Goal: Information Seeking & Learning: Learn about a topic

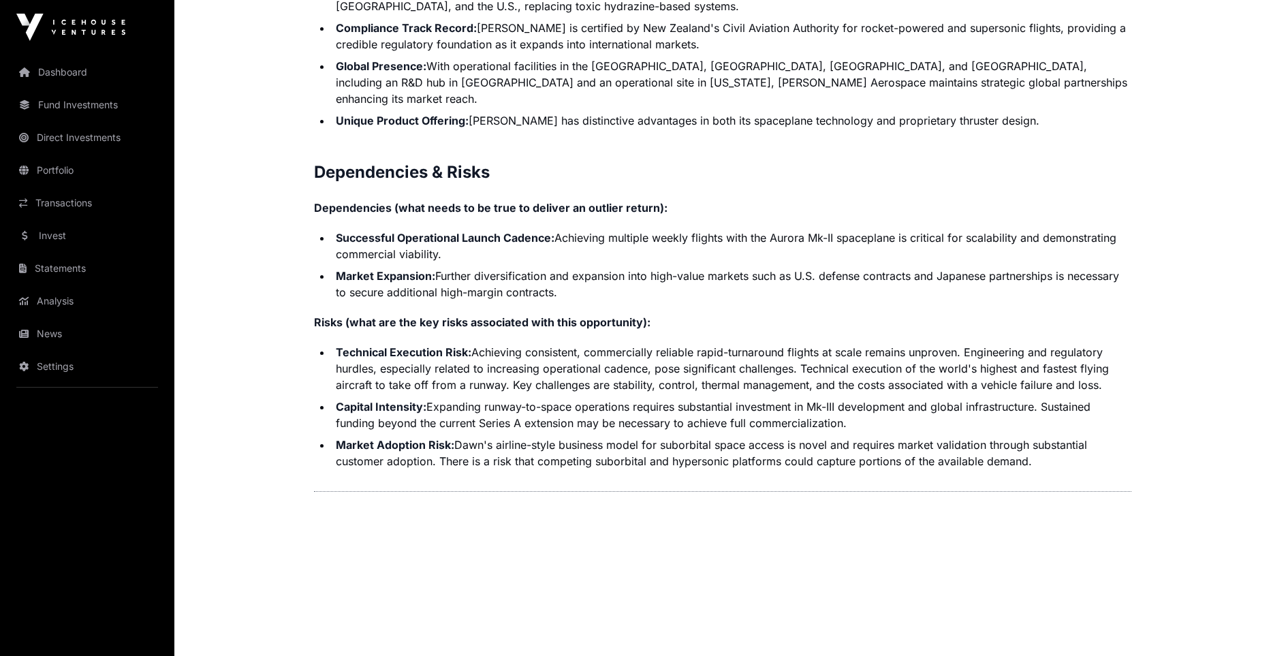
scroll to position [3029, 0]
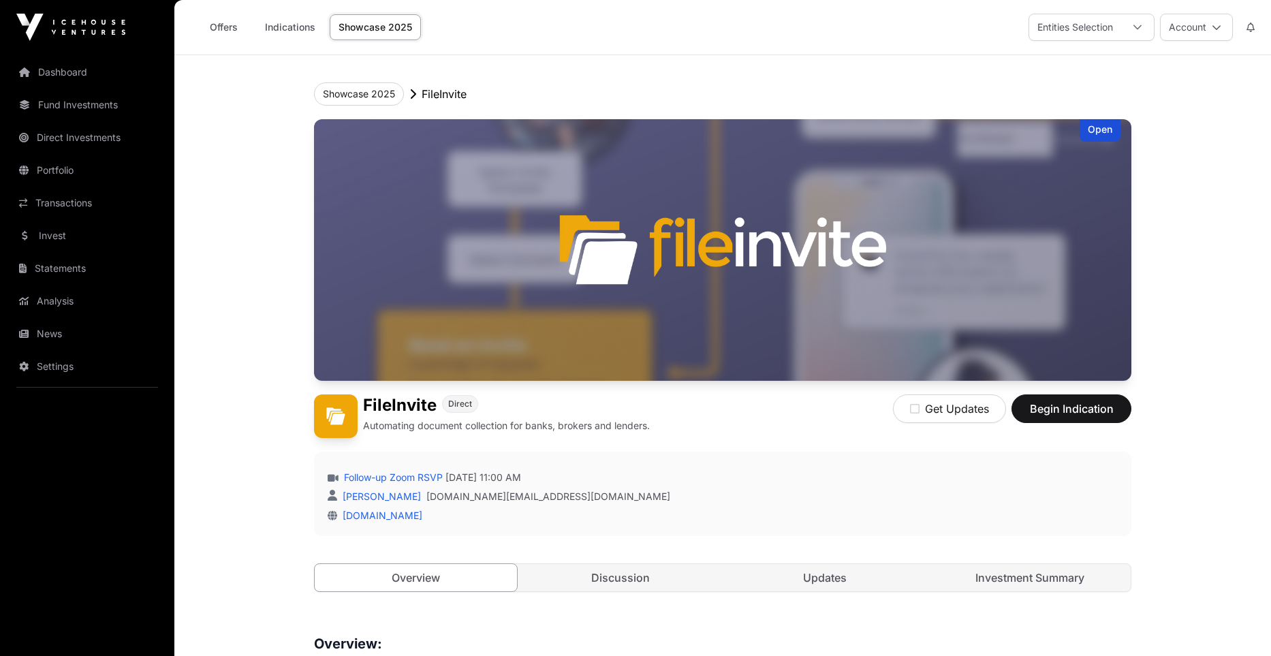
scroll to position [204, 0]
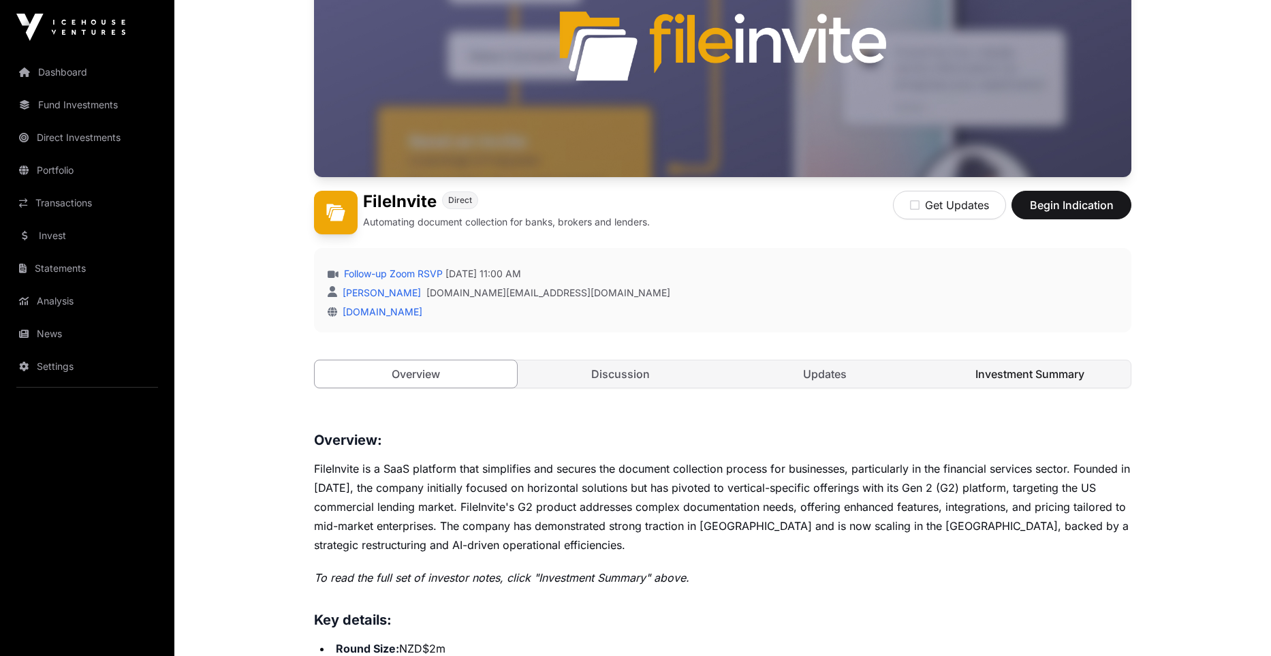
click at [1015, 370] on link "Investment Summary" at bounding box center [1030, 373] width 202 height 27
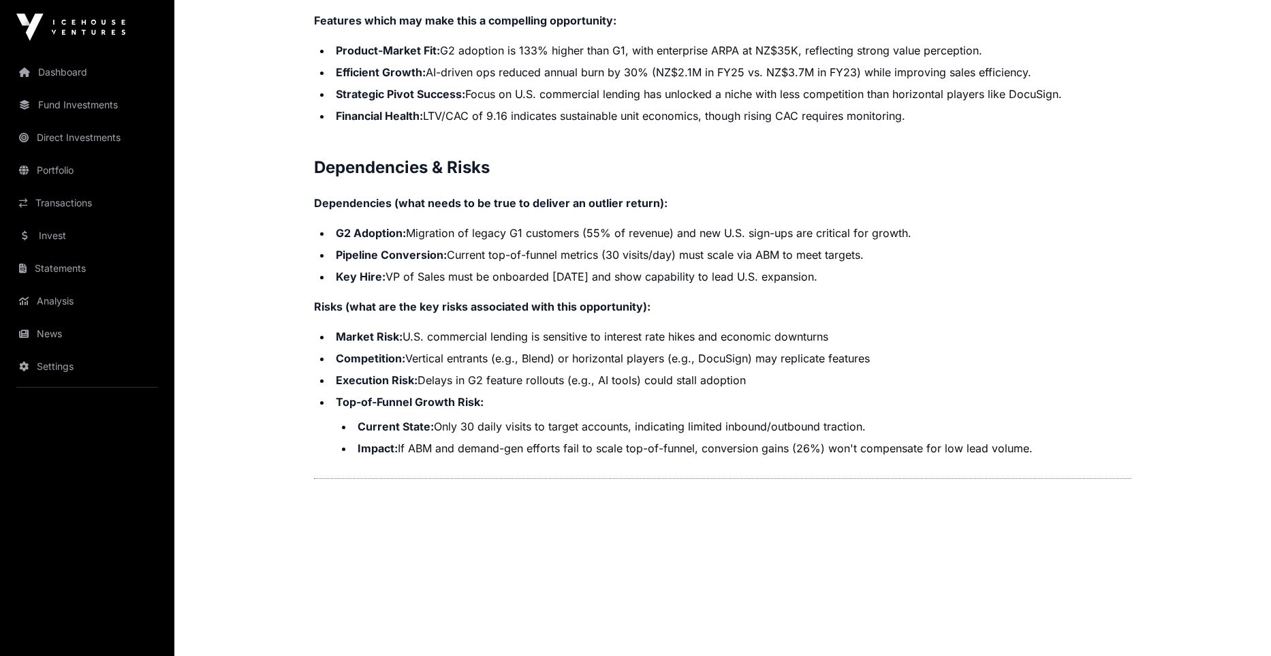
scroll to position [2809, 0]
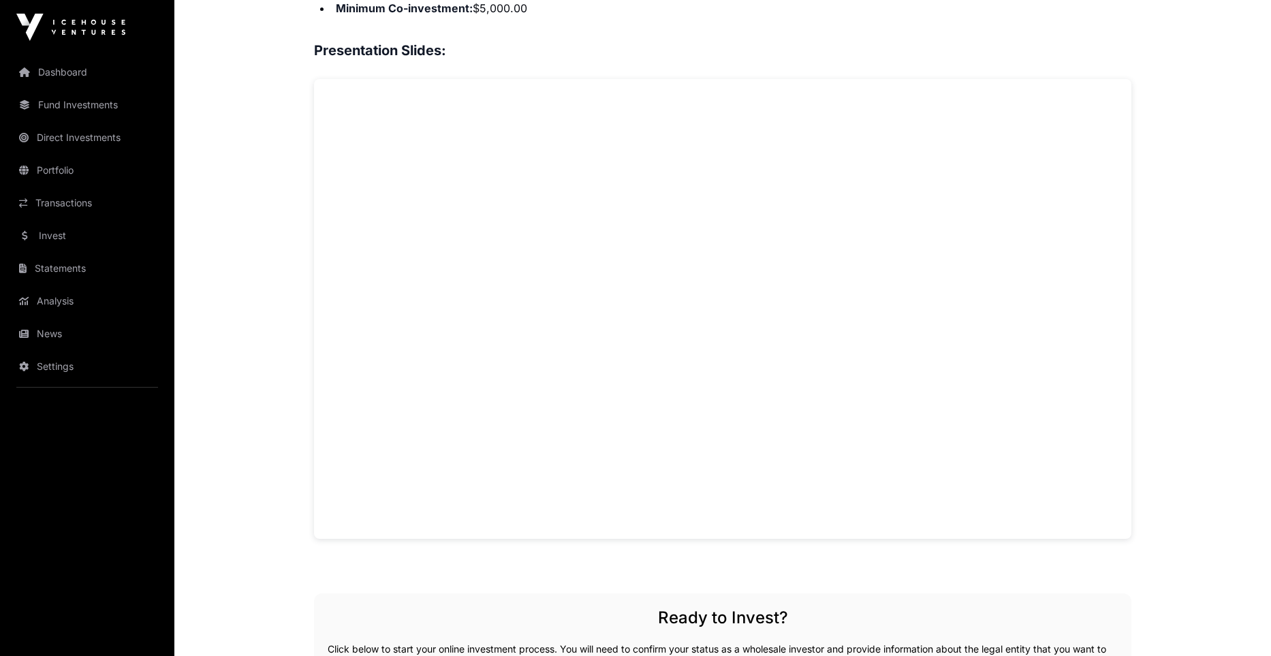
scroll to position [1066, 0]
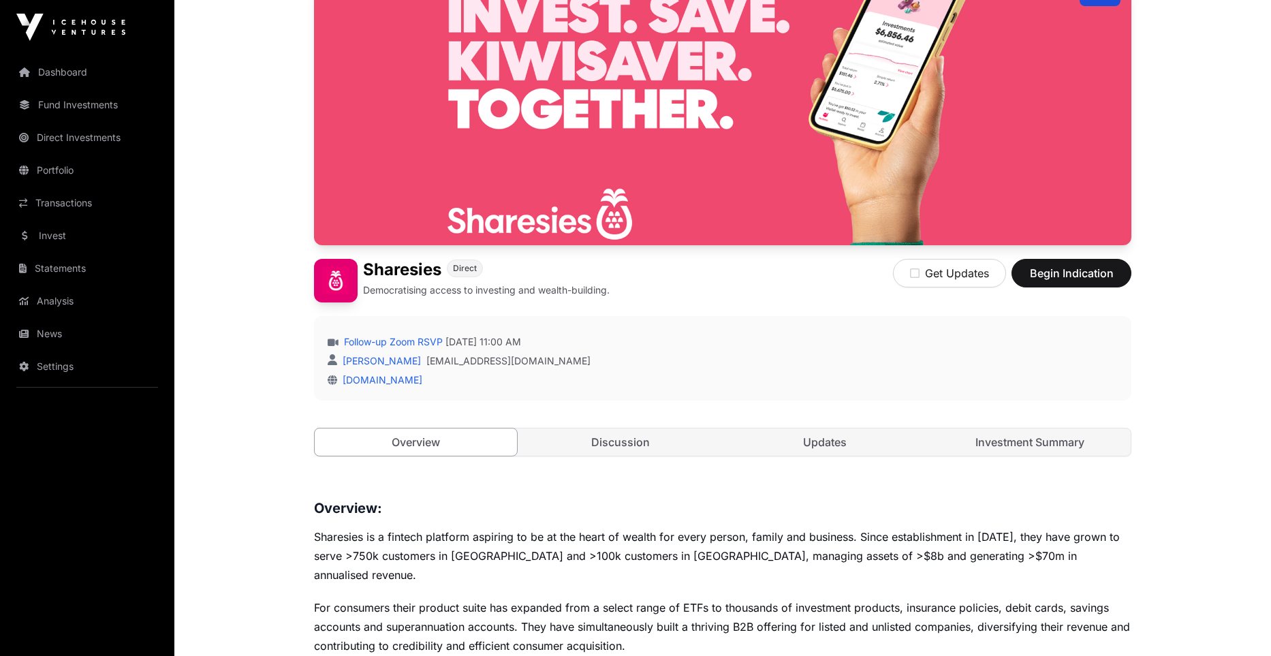
scroll to position [109, 0]
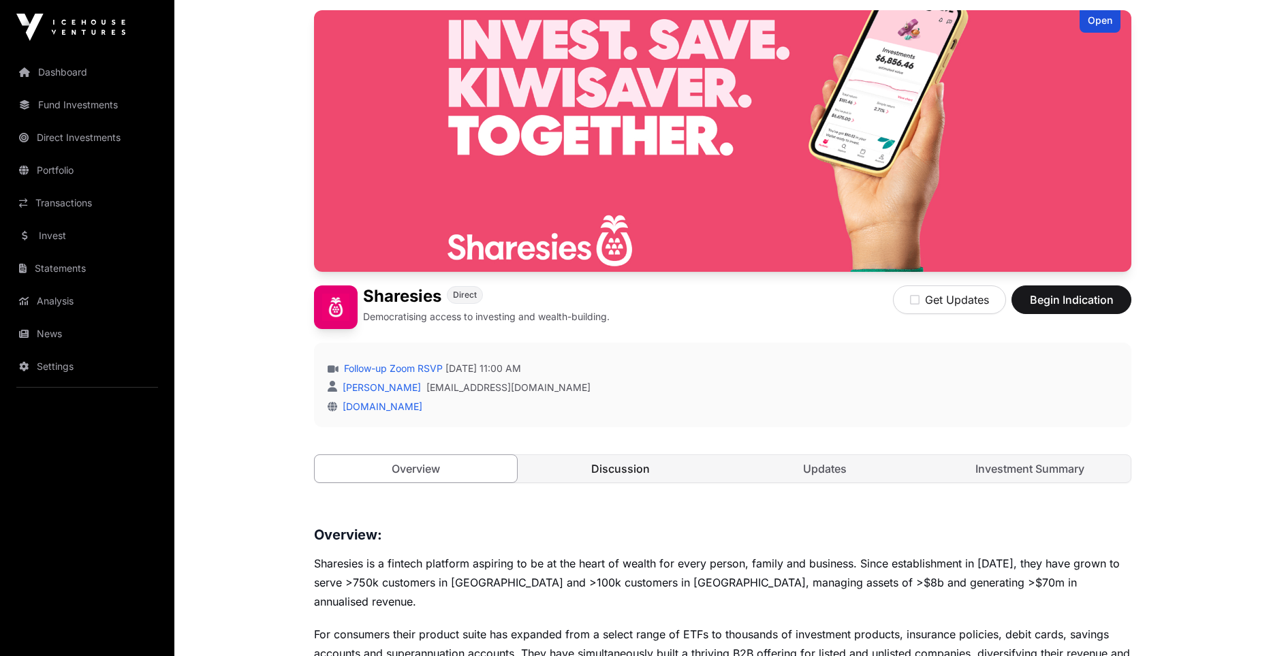
click at [655, 460] on link "Discussion" at bounding box center [621, 468] width 202 height 27
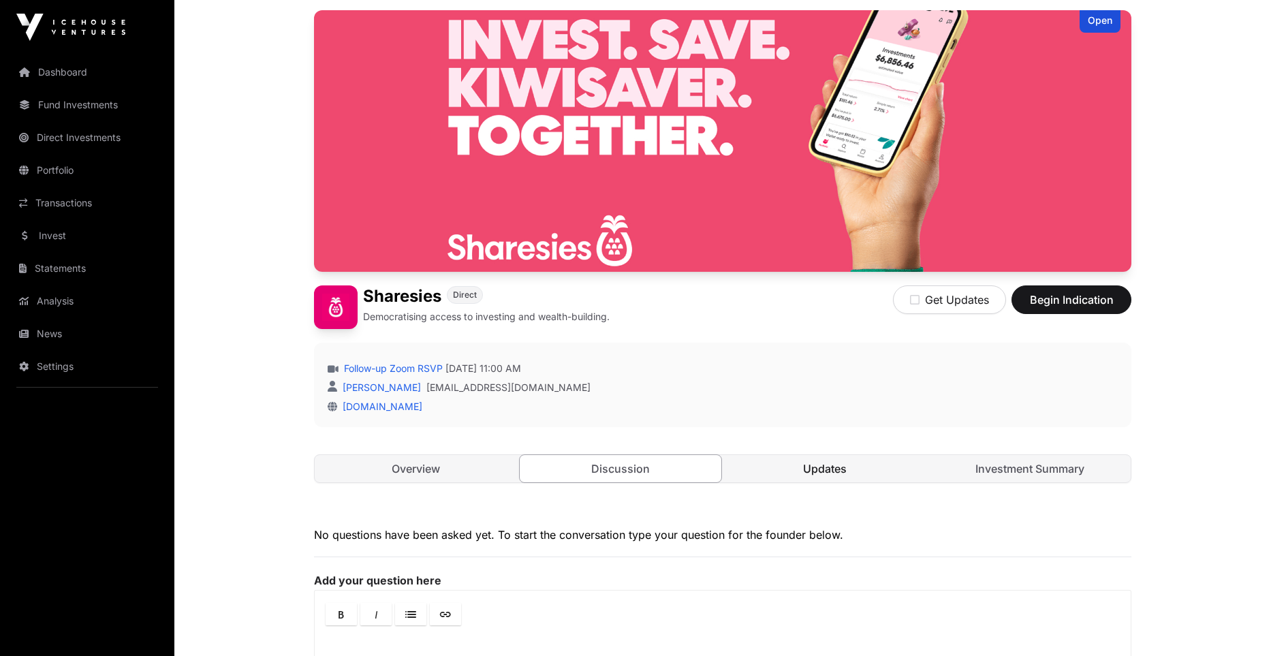
click at [781, 464] on link "Updates" at bounding box center [825, 468] width 202 height 27
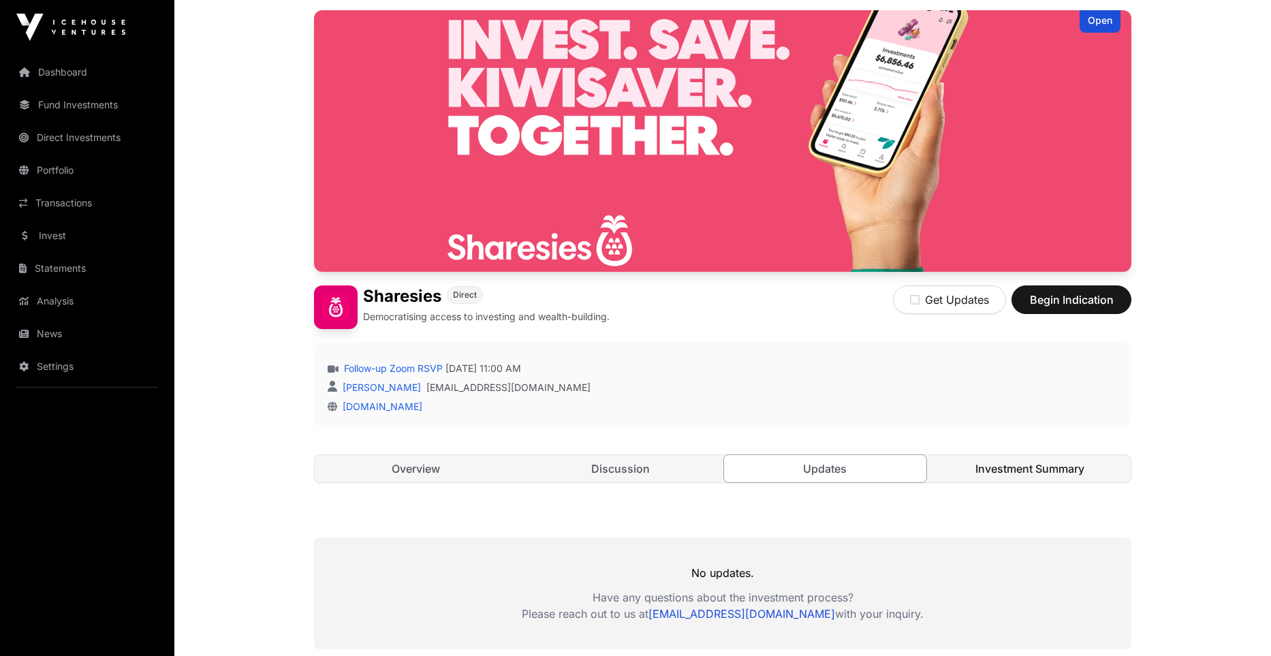
click at [1019, 464] on link "Investment Summary" at bounding box center [1030, 468] width 202 height 27
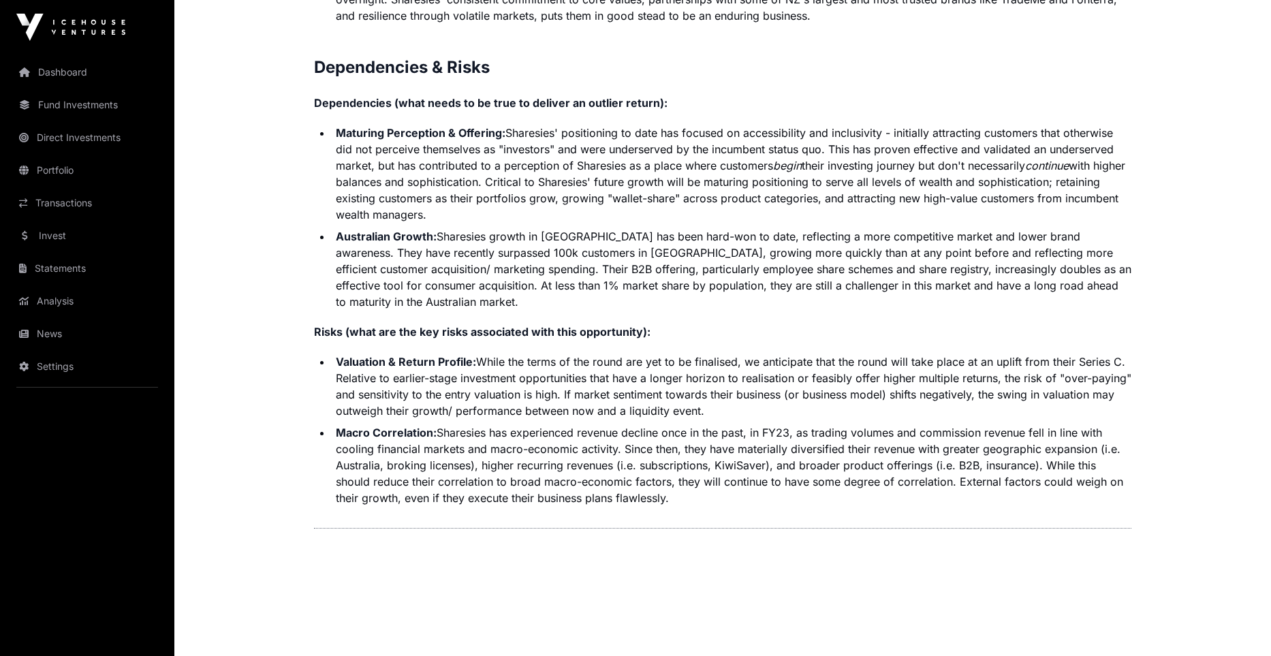
scroll to position [3396, 0]
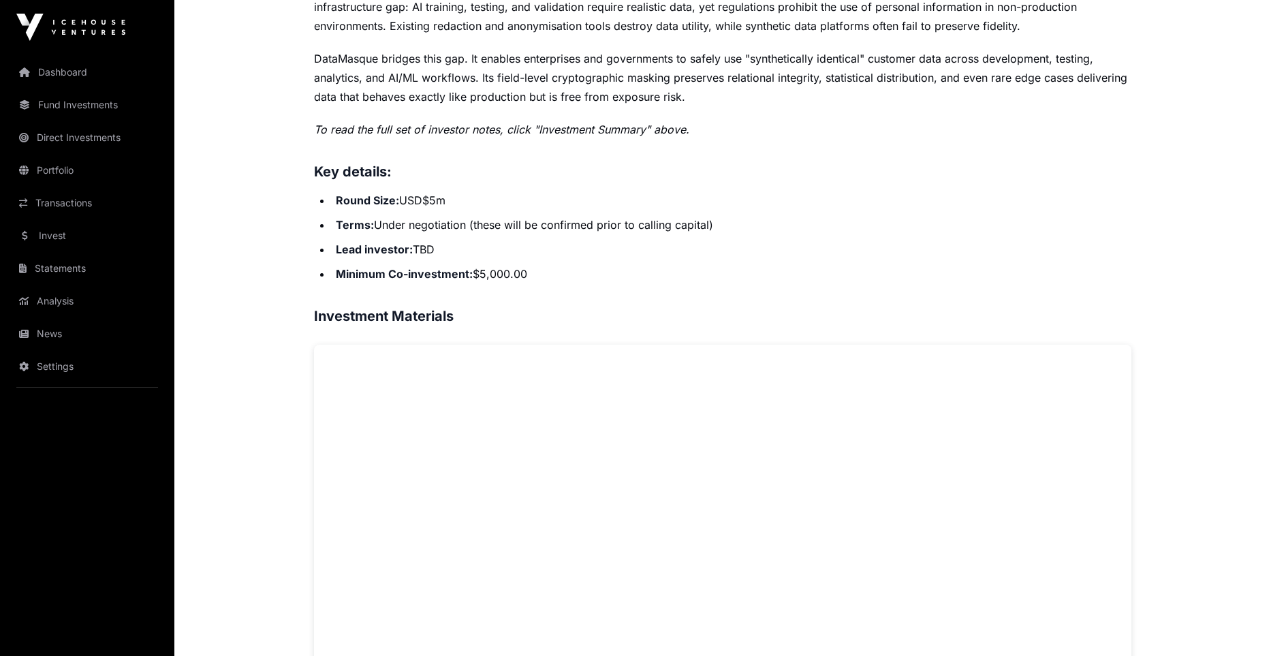
scroll to position [492, 0]
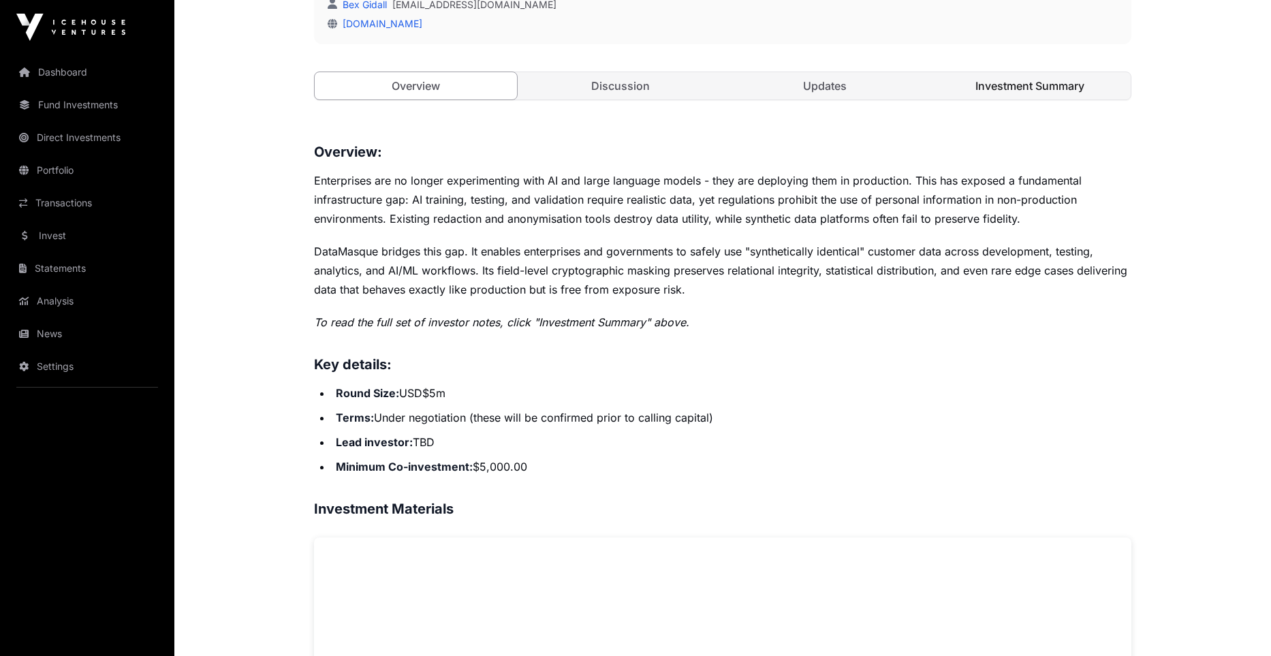
click at [1015, 83] on link "Investment Summary" at bounding box center [1030, 85] width 202 height 27
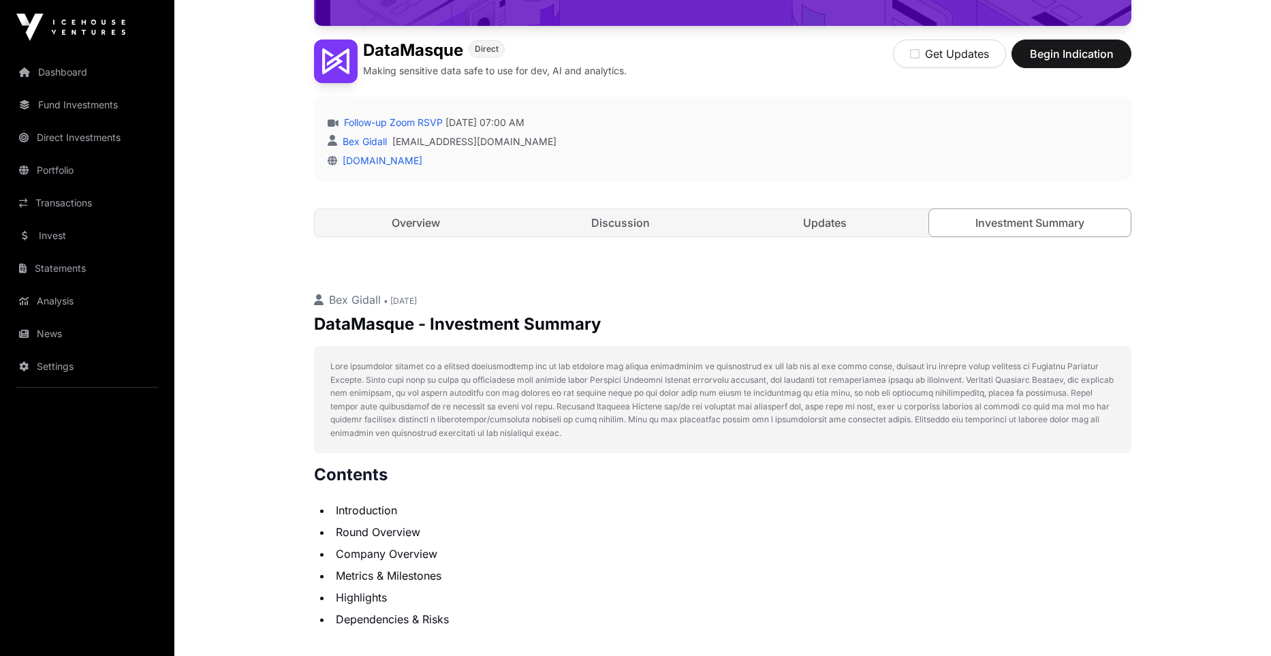
scroll to position [250, 0]
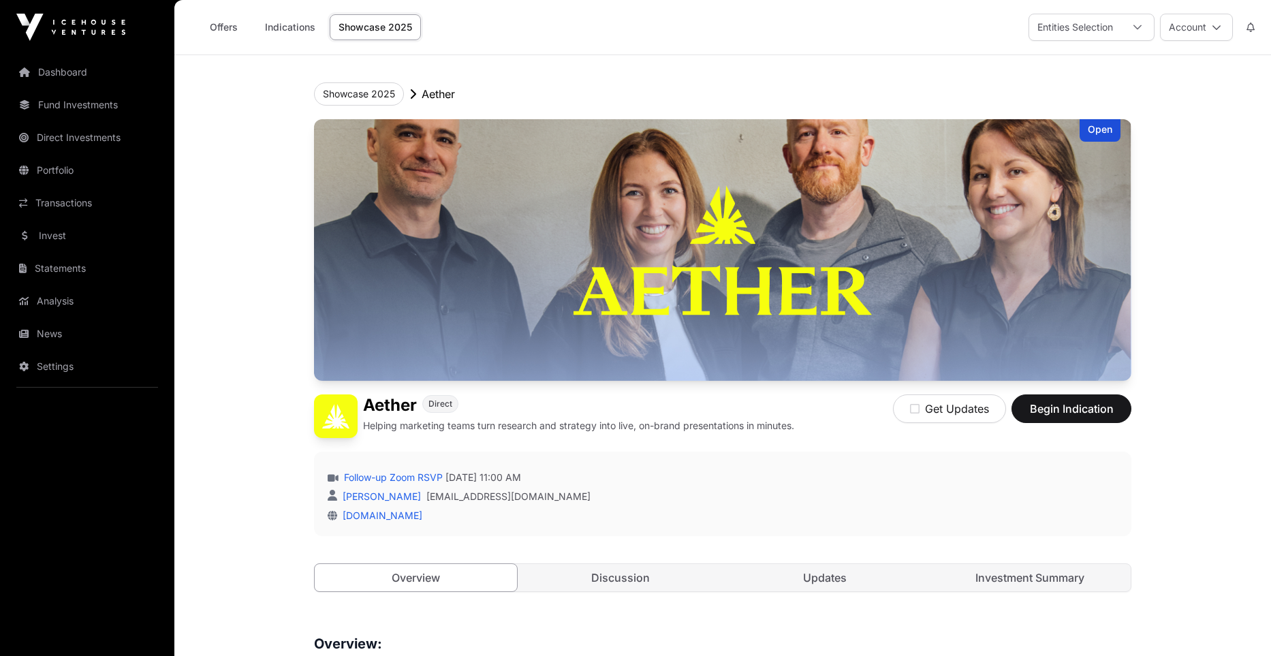
scroll to position [979, 0]
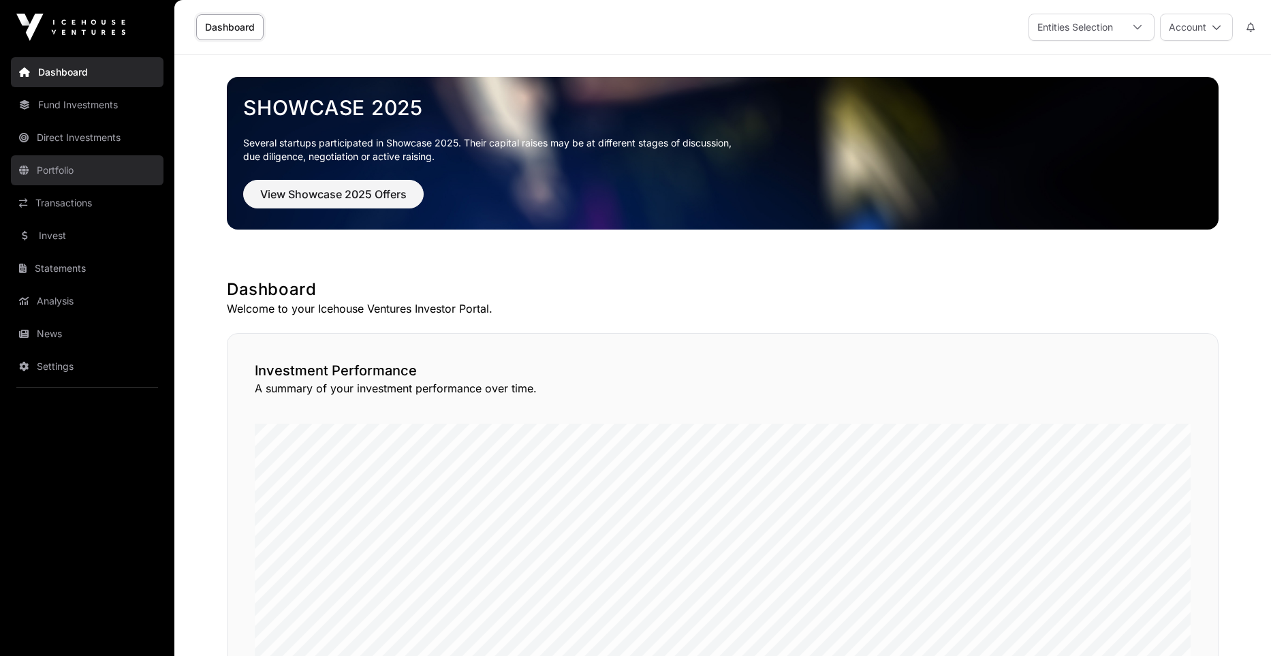
click at [61, 176] on link "Portfolio" at bounding box center [87, 170] width 153 height 30
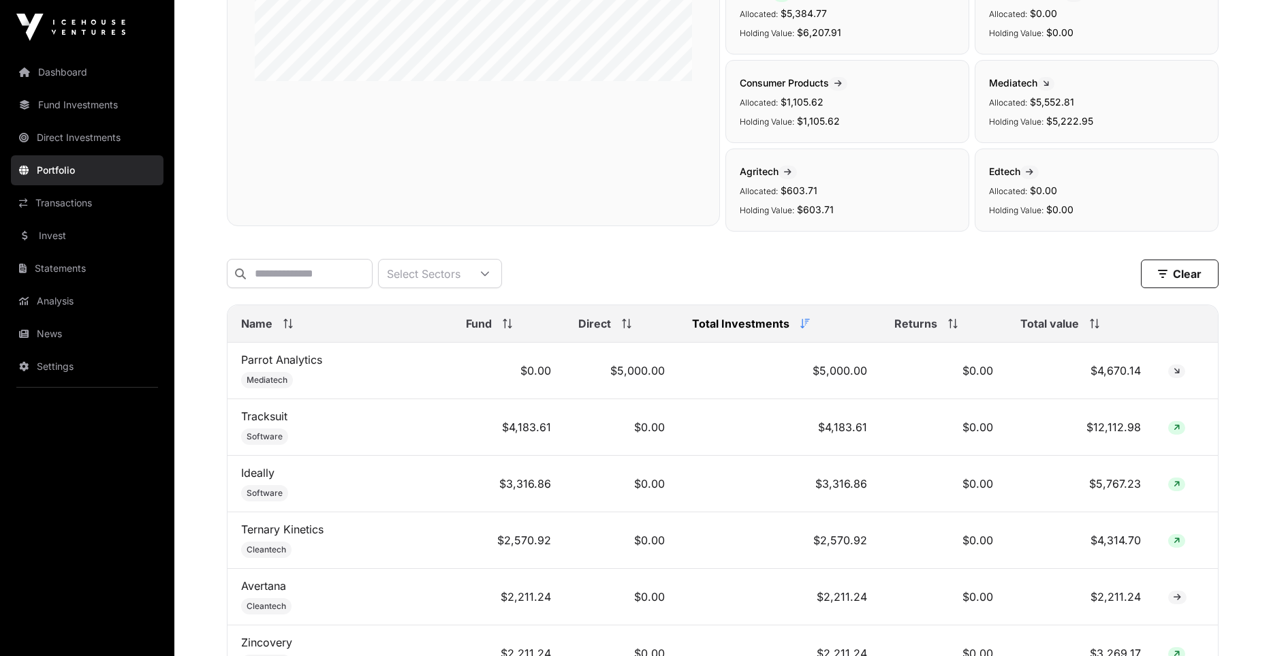
scroll to position [407, 0]
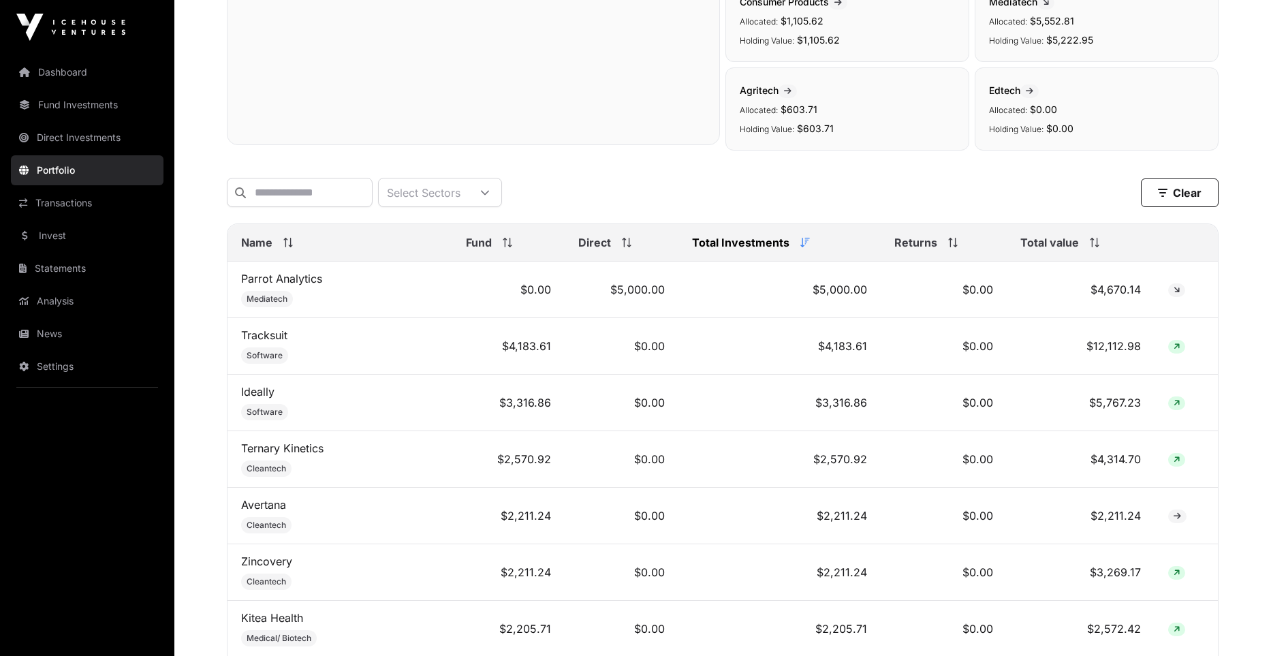
click at [739, 247] on span "Total Investments" at bounding box center [740, 242] width 97 height 16
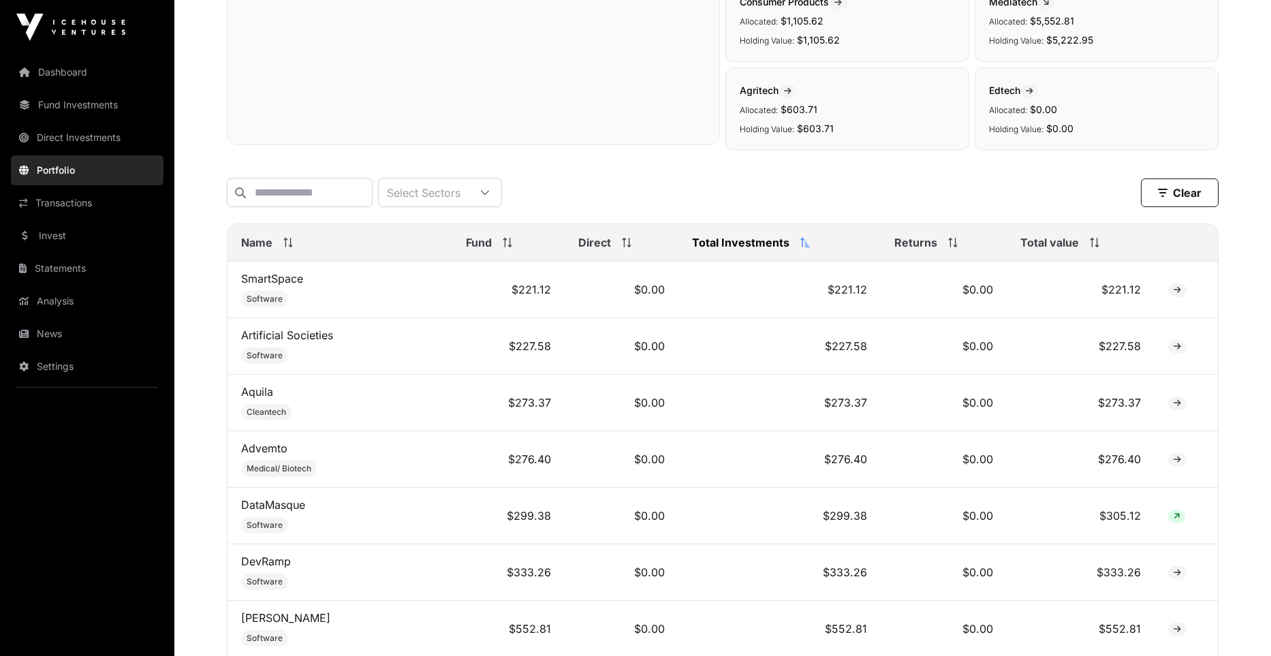
click at [739, 247] on span "Total Investments" at bounding box center [740, 242] width 97 height 16
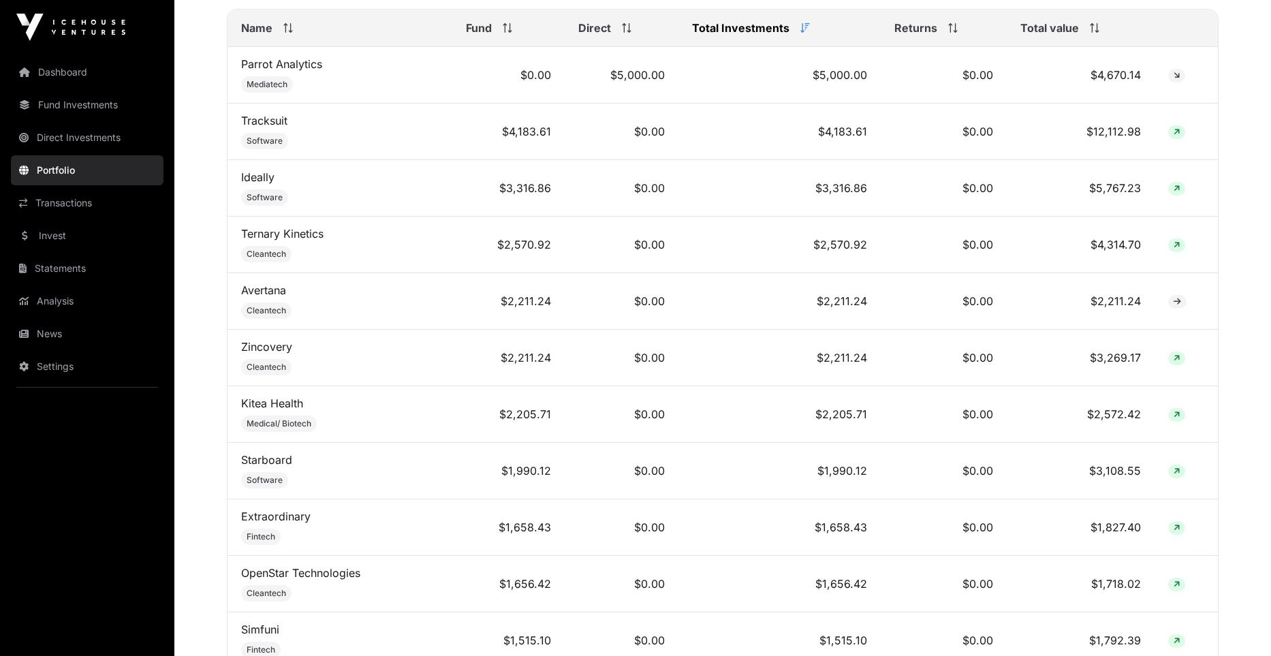
scroll to position [537, 0]
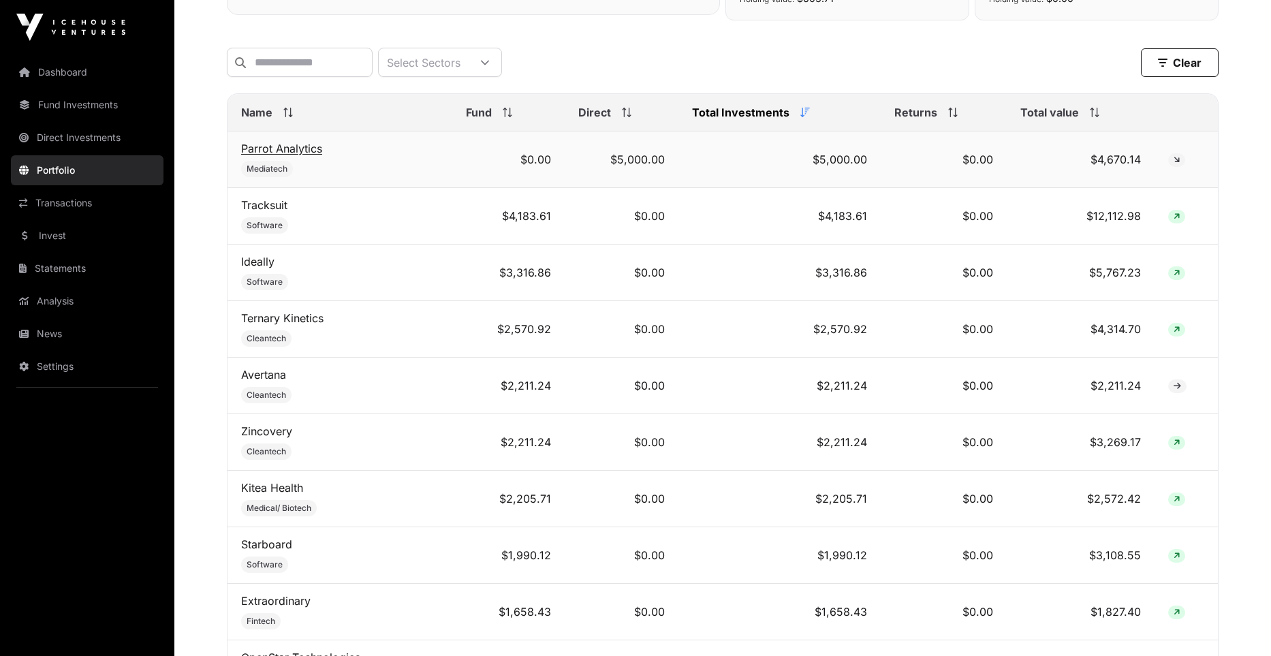
click at [287, 153] on link "Parrot Analytics" at bounding box center [281, 149] width 81 height 14
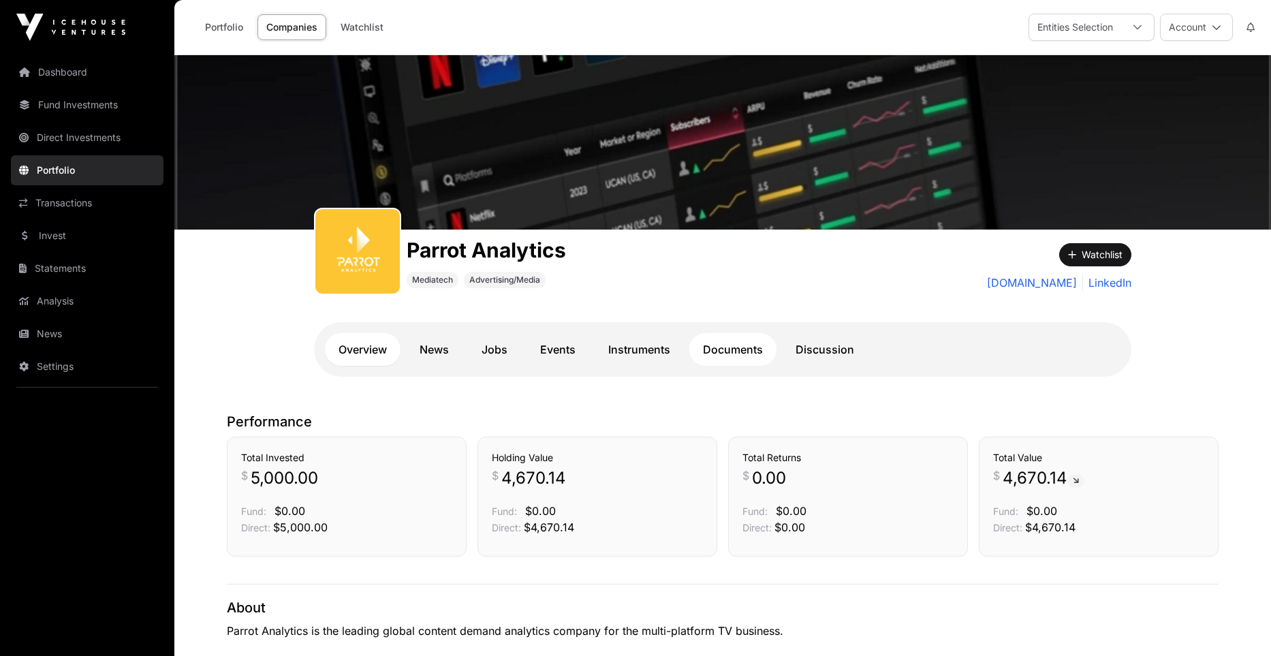
click at [740, 348] on link "Documents" at bounding box center [732, 349] width 87 height 33
